Goal: Task Accomplishment & Management: Use online tool/utility

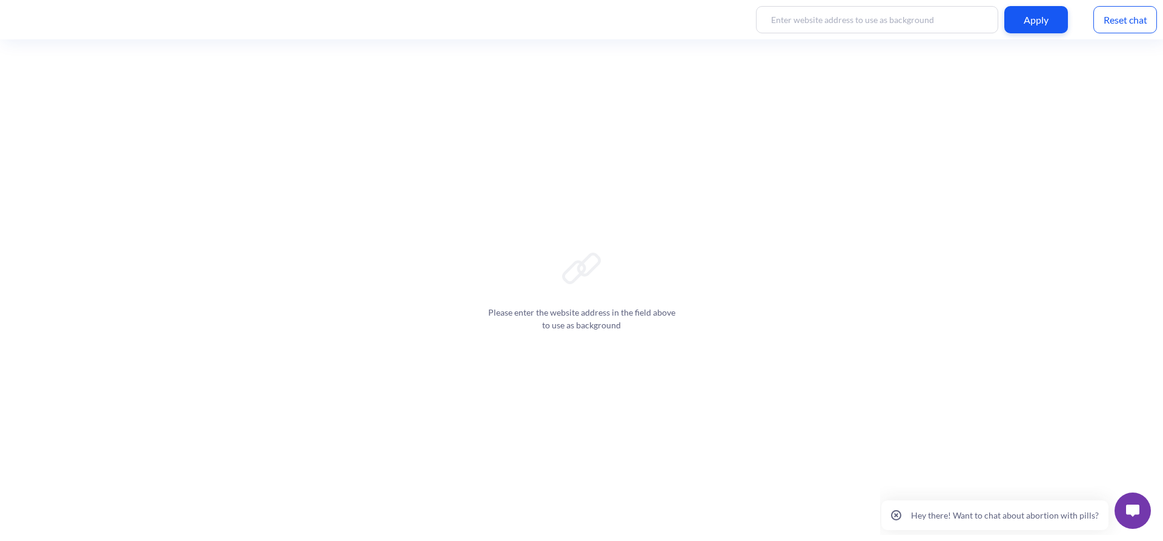
click at [1003, 509] on button "Hey there! Want to chat about abortion with pills?" at bounding box center [994, 515] width 227 height 30
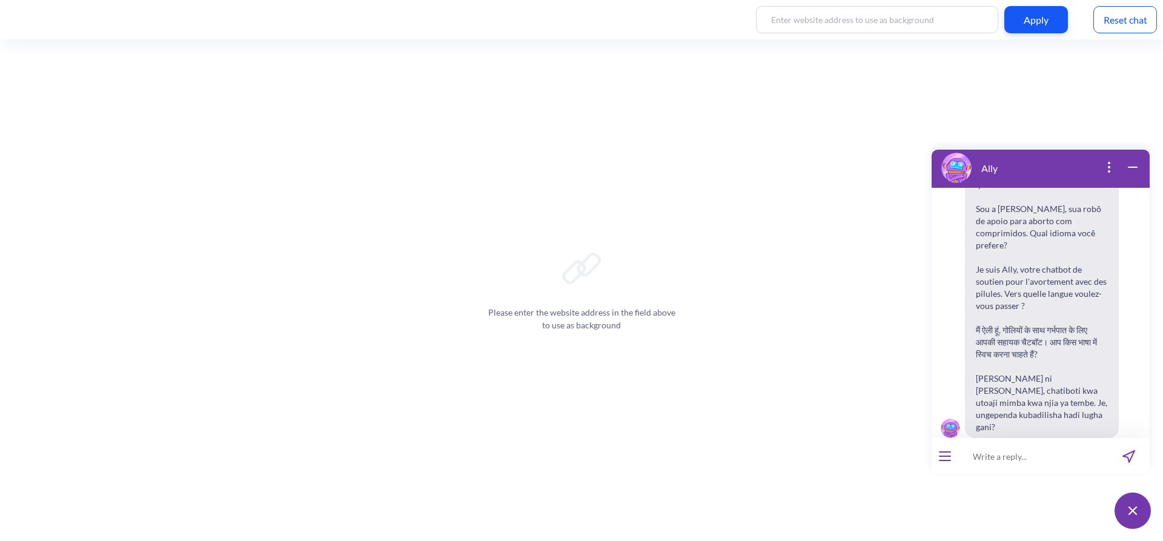
scroll to position [188, 0]
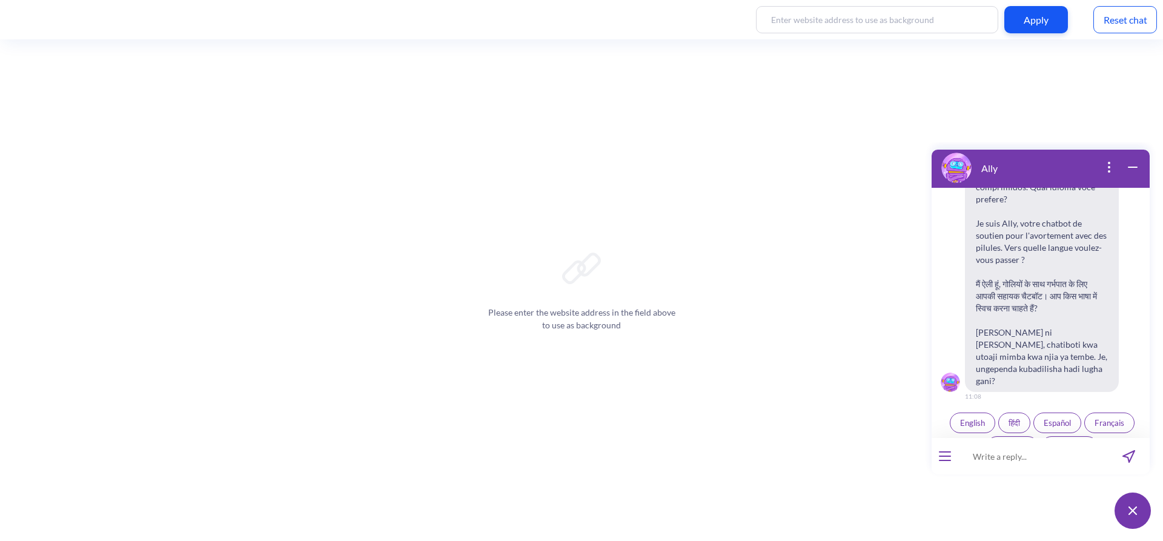
click at [964, 418] on span "English" at bounding box center [972, 423] width 25 height 10
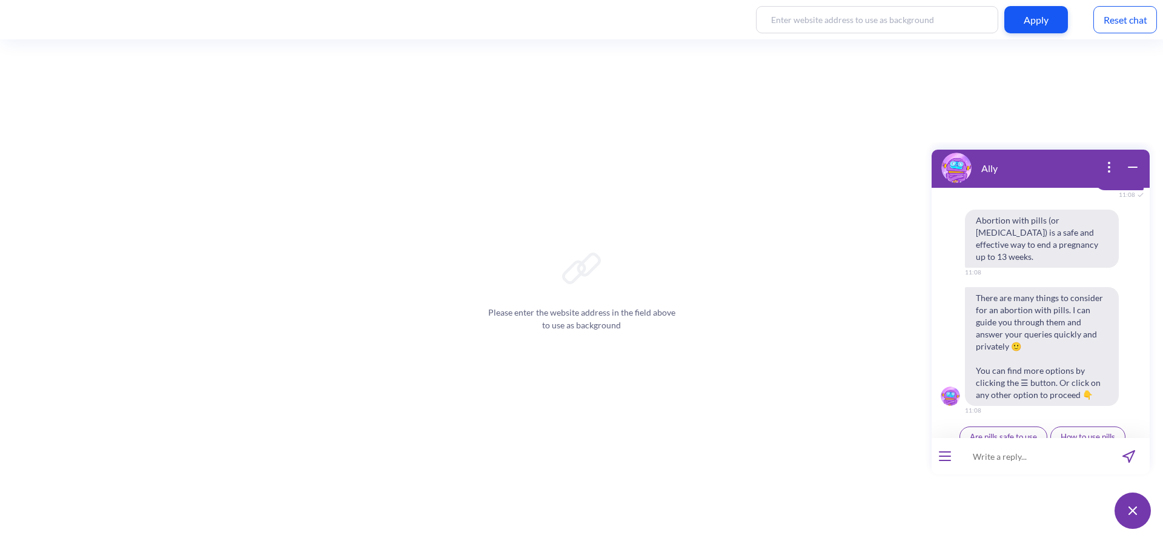
scroll to position [433, 0]
click at [940, 456] on icon "open menu" at bounding box center [945, 456] width 11 height 0
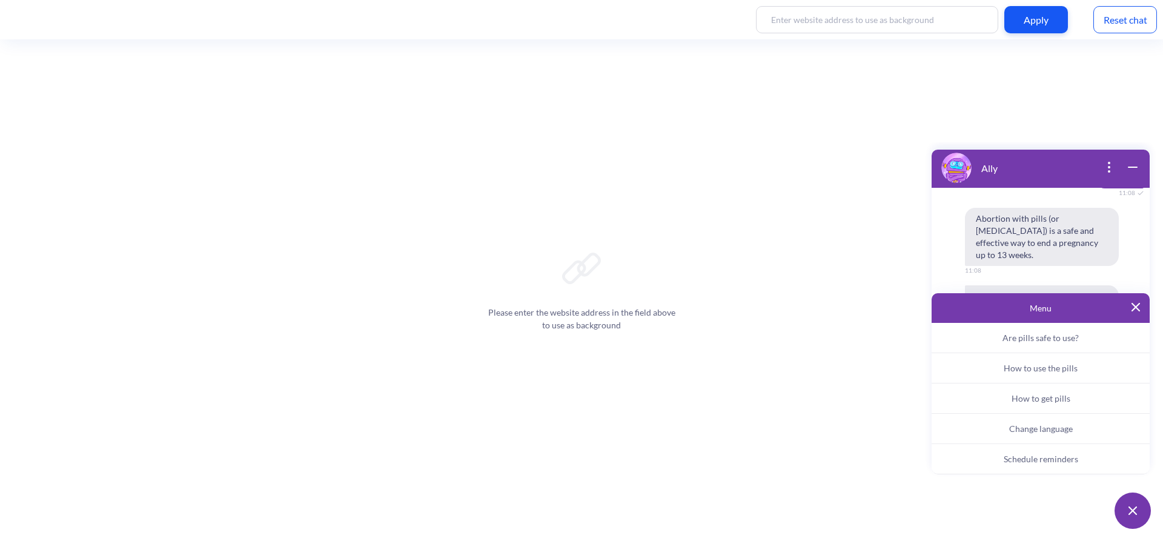
click at [1141, 305] on div "Menu" at bounding box center [1041, 308] width 218 height 30
click at [1133, 308] on img at bounding box center [1136, 307] width 8 height 8
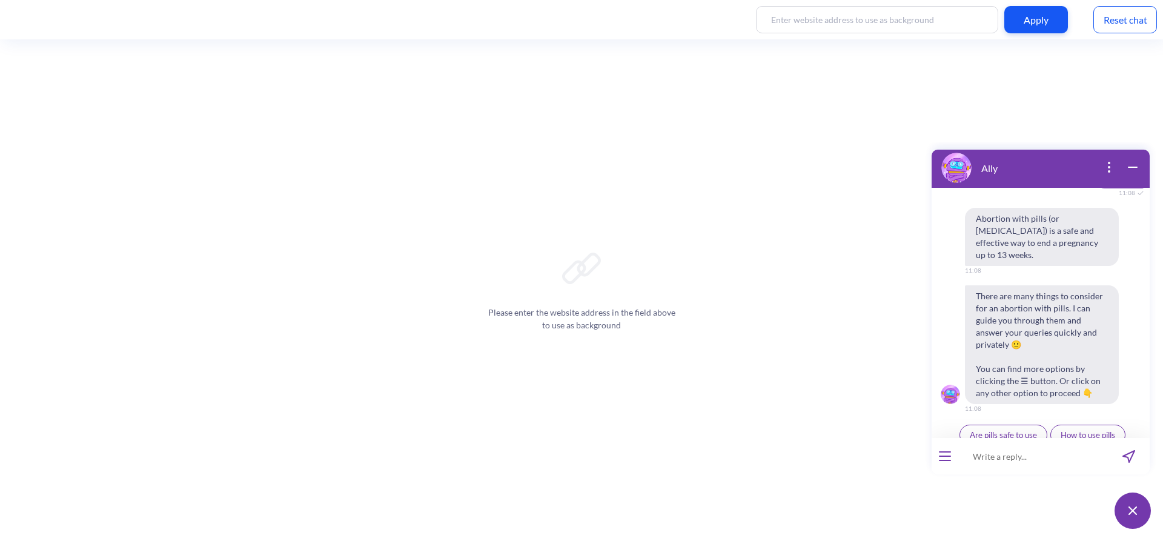
click at [1081, 454] on span "Schedule reminders" at bounding box center [1087, 459] width 68 height 10
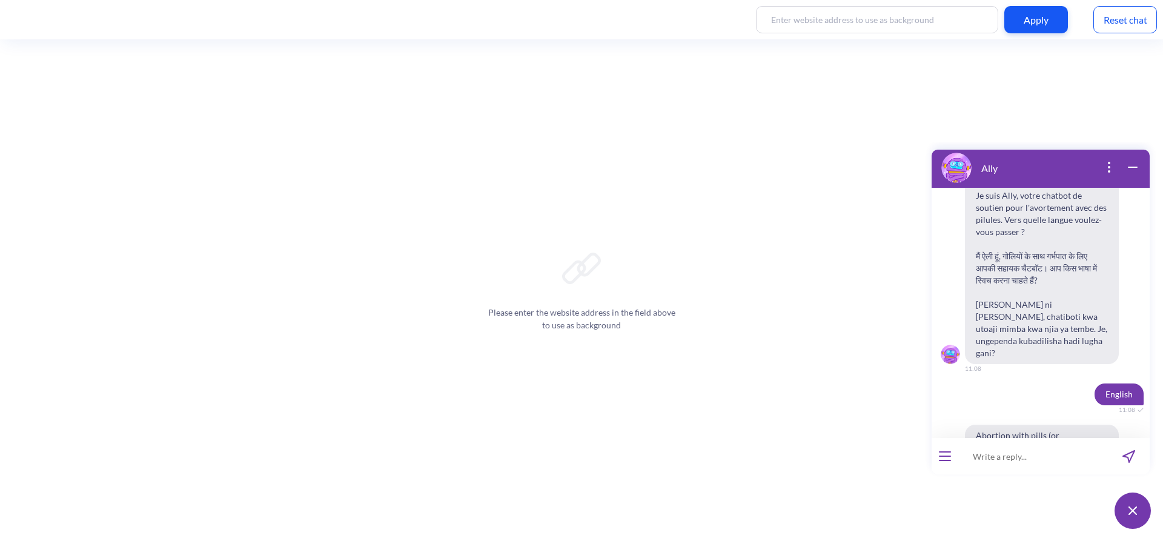
scroll to position [189, 0]
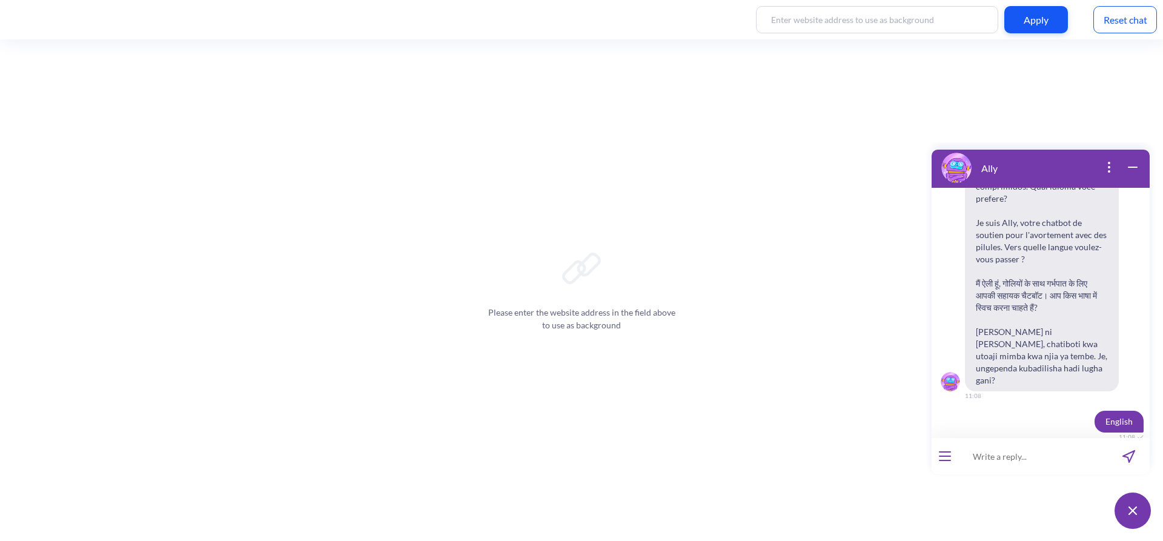
click at [946, 461] on div at bounding box center [945, 456] width 27 height 36
click at [945, 457] on button "open menu" at bounding box center [945, 456] width 12 height 10
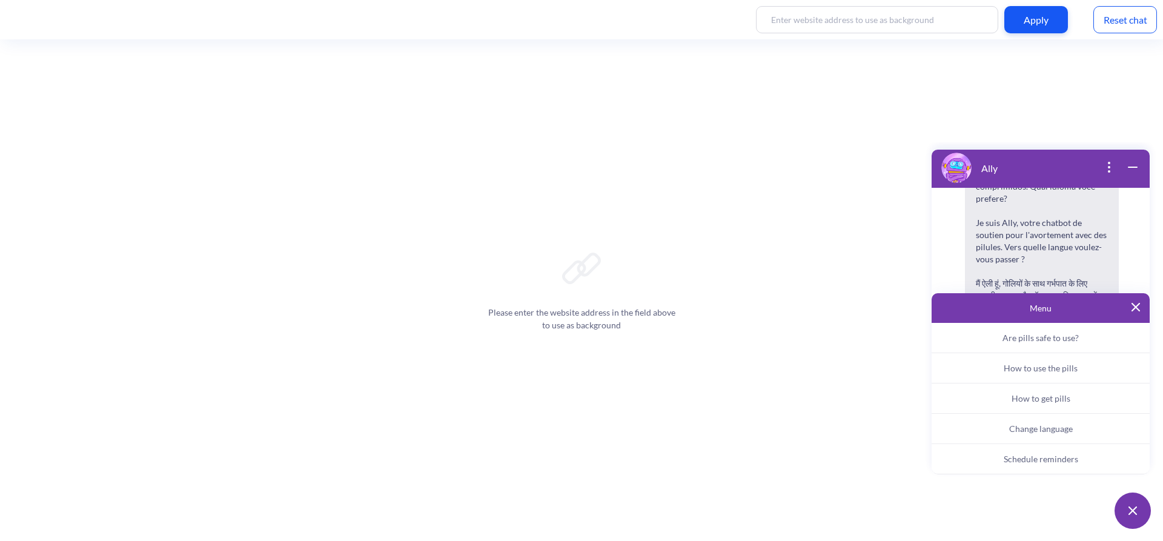
click at [1140, 306] on div "Menu" at bounding box center [1041, 308] width 218 height 30
click at [1136, 306] on img at bounding box center [1136, 307] width 8 height 8
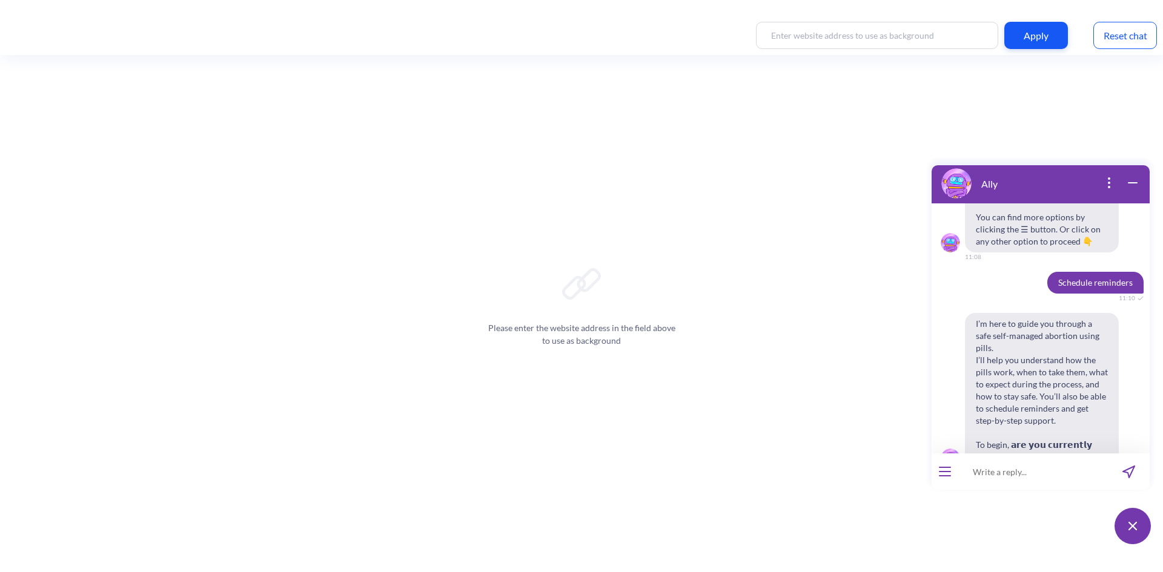
scroll to position [613, 0]
